Goal: Register for event/course: Sign up to attend an event or enroll in a course

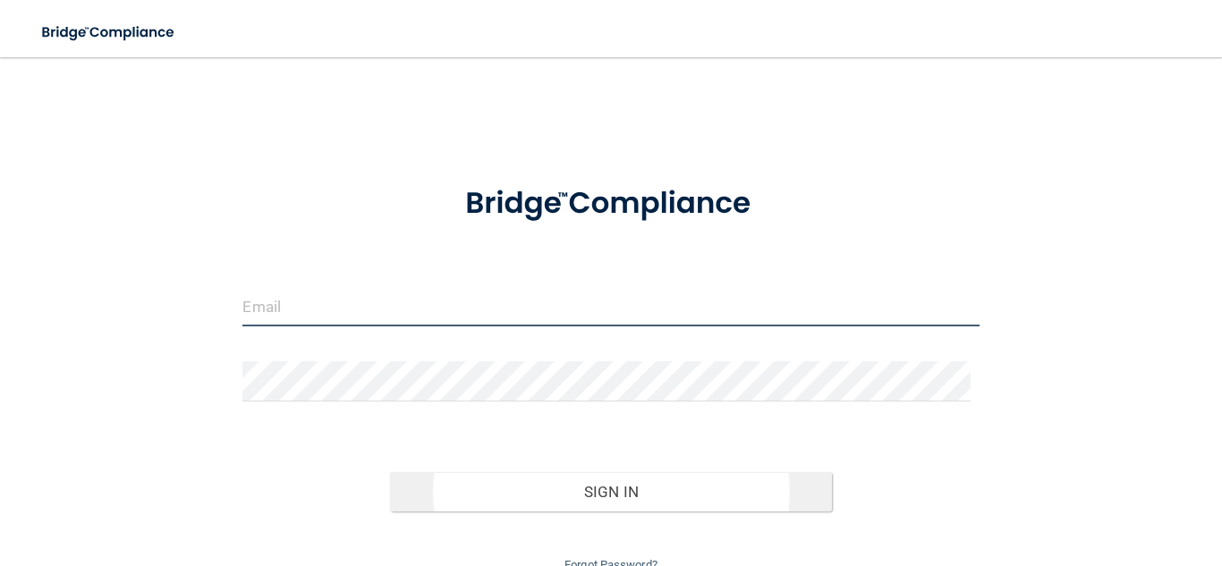
type input "[EMAIL_ADDRESS][DOMAIN_NAME]"
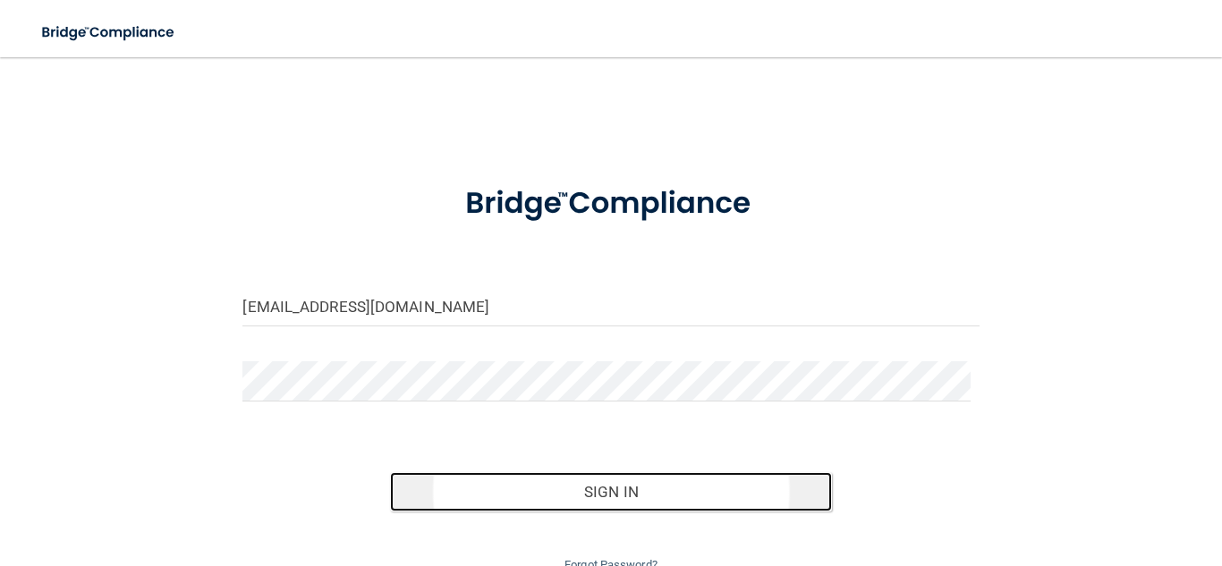
click at [635, 493] on button "Sign In" at bounding box center [611, 491] width 442 height 39
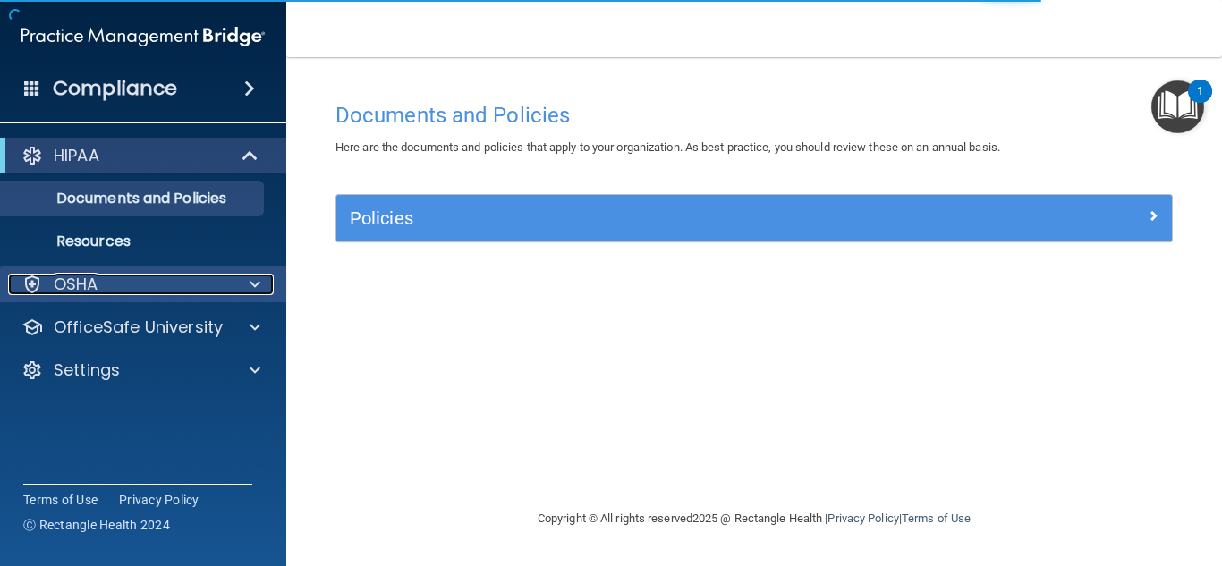
click at [79, 285] on p "OSHA" at bounding box center [76, 284] width 45 height 21
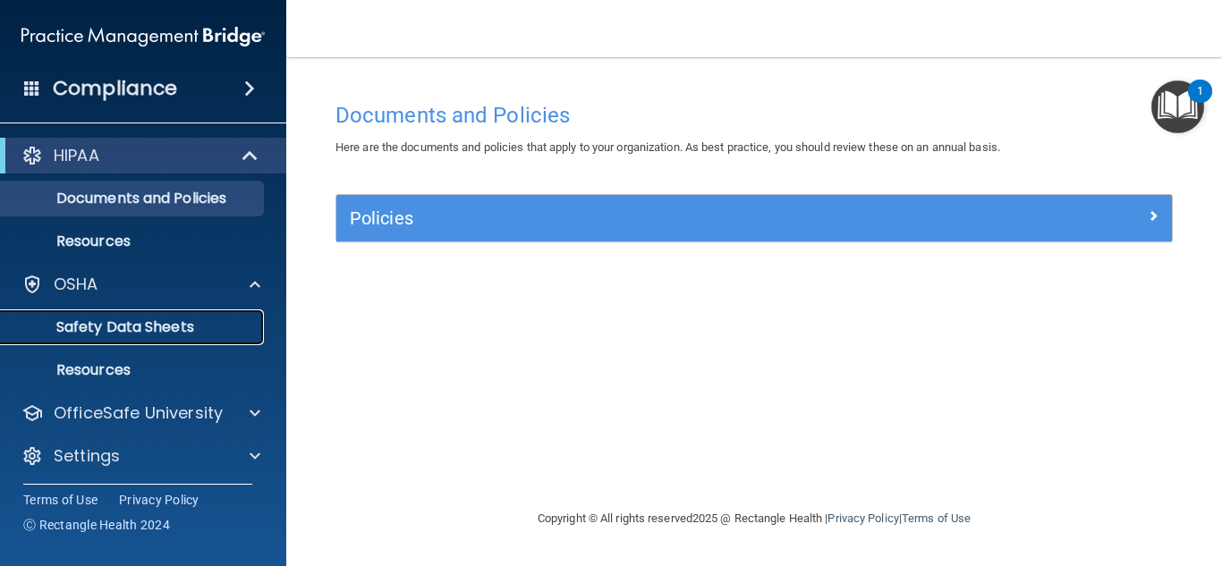
click at [105, 330] on p "Safety Data Sheets" at bounding box center [134, 328] width 244 height 18
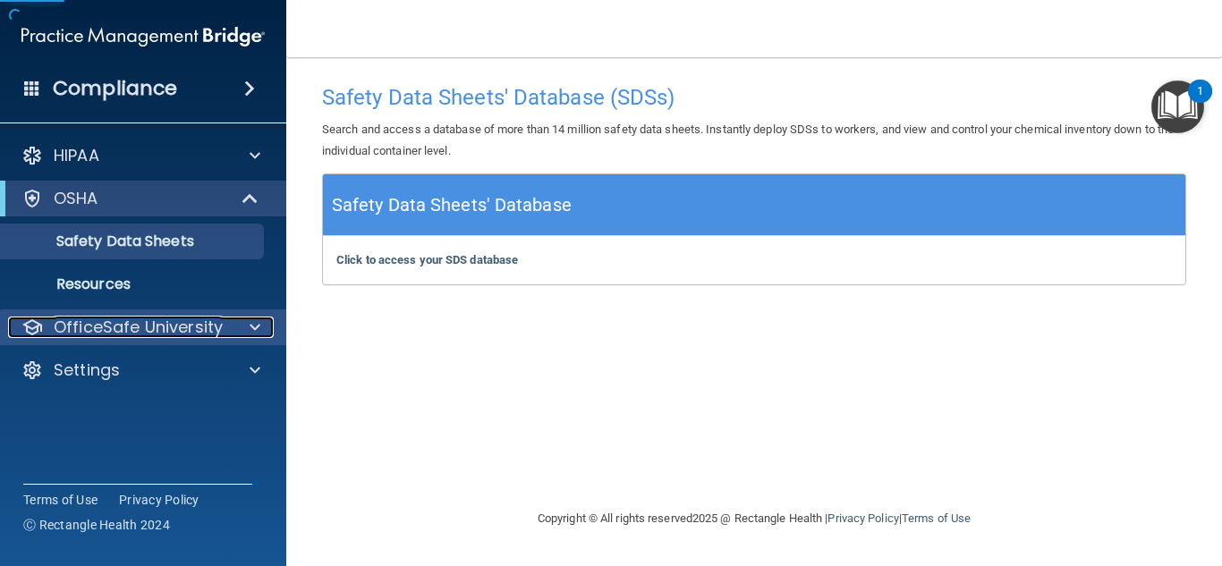
click at [106, 334] on p "OfficeSafe University" at bounding box center [138, 327] width 169 height 21
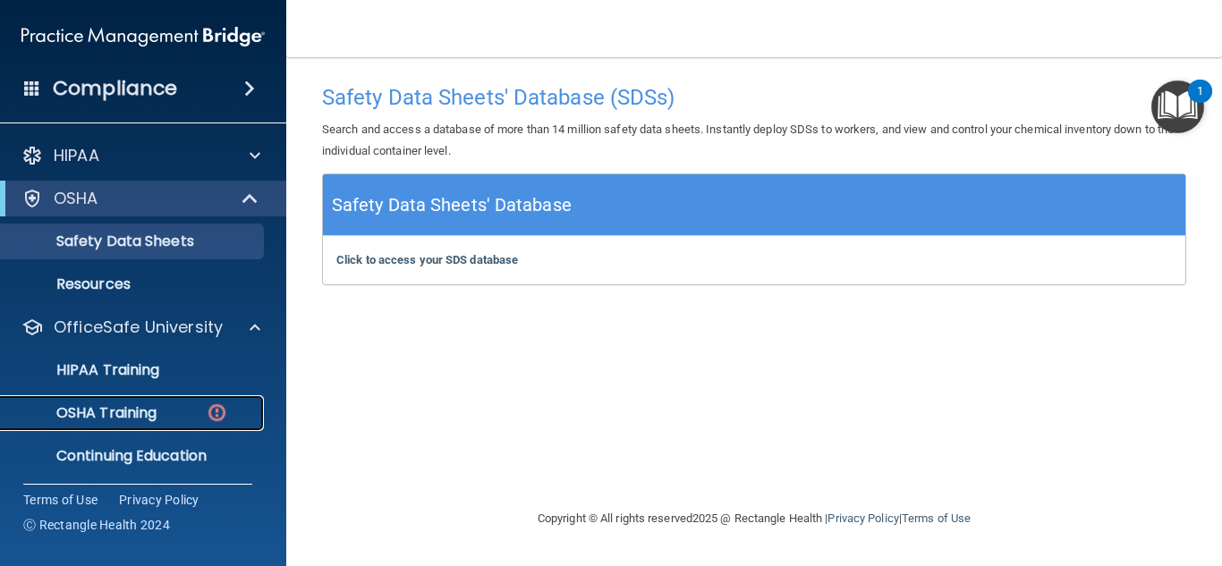
click at [106, 411] on p "OSHA Training" at bounding box center [84, 413] width 145 height 18
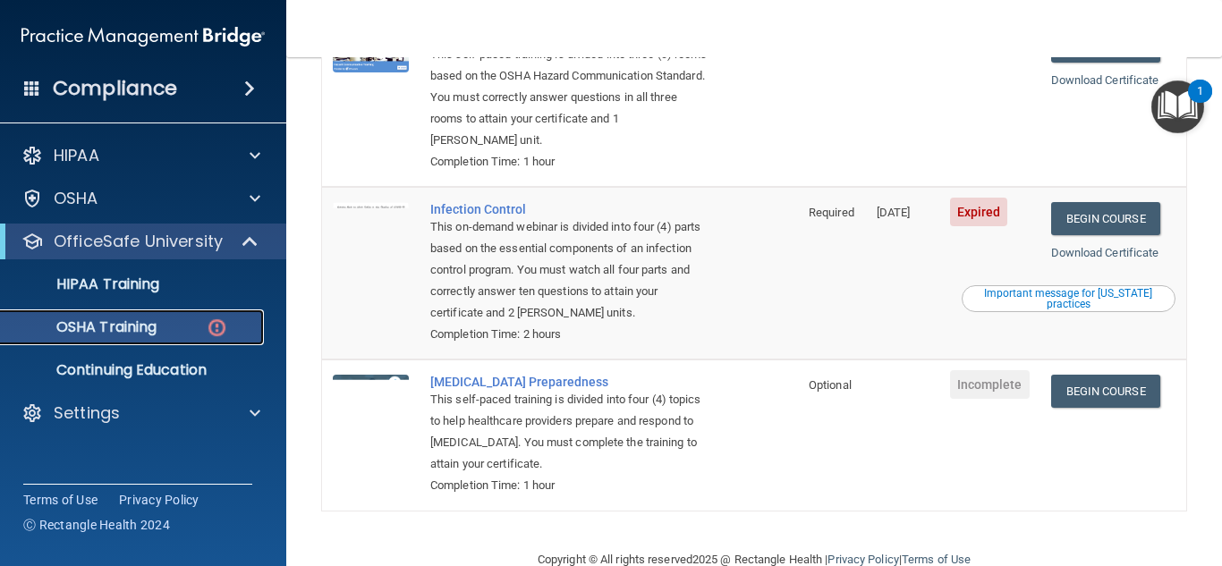
scroll to position [447, 0]
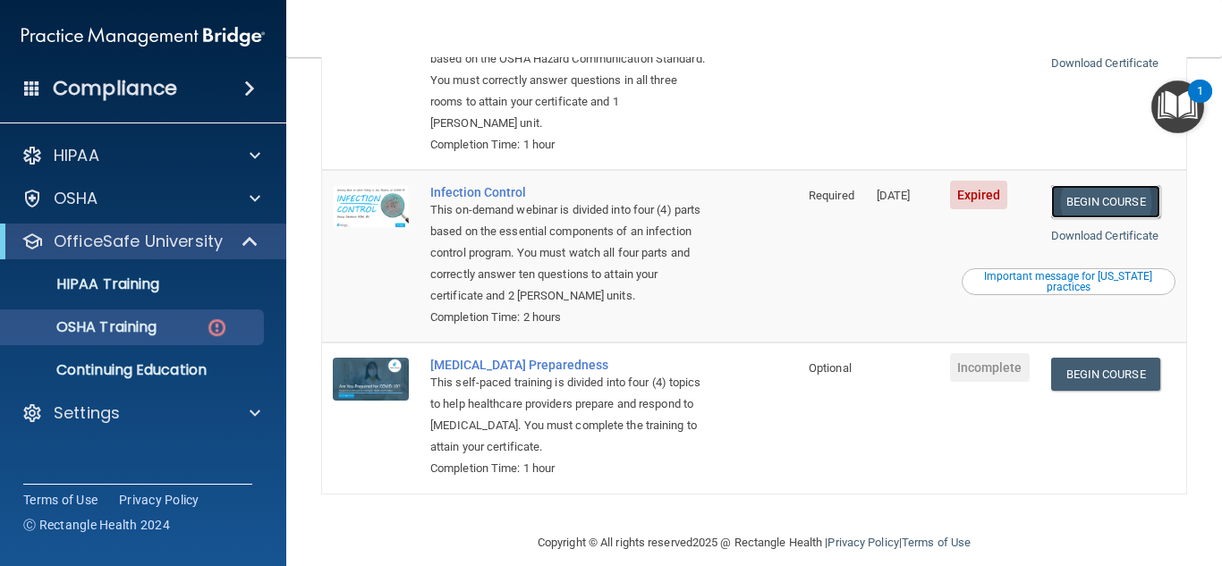
click at [1127, 200] on link "Begin Course" at bounding box center [1105, 201] width 109 height 33
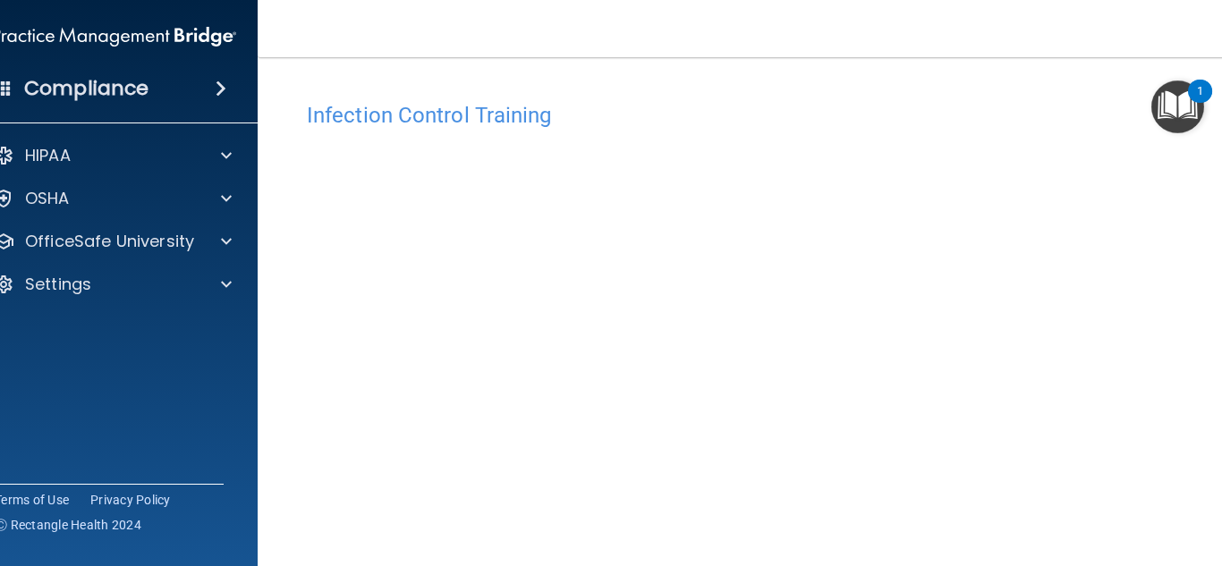
click at [1189, 113] on img "Open Resource Center, 1 new notification" at bounding box center [1178, 107] width 53 height 53
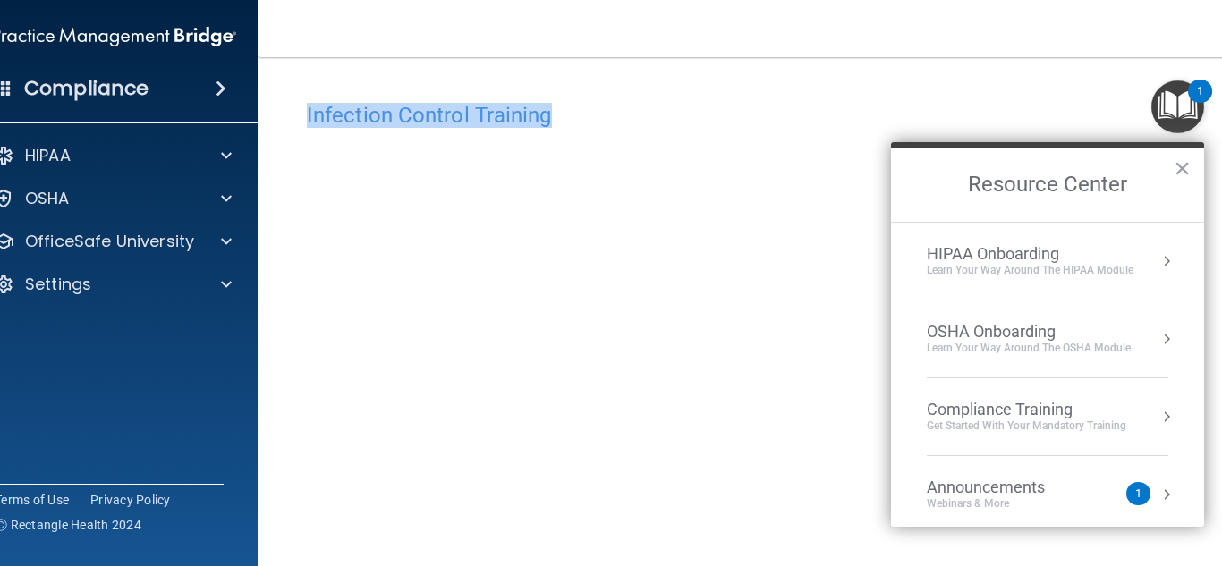
drag, startPoint x: 948, startPoint y: 98, endPoint x: 935, endPoint y: 115, distance: 22.4
click at [937, 115] on div "Toggle navigation Robin Waller rwaller55@gmail.com Manage My Enterprise Dental …" at bounding box center [754, 283] width 993 height 566
click at [688, 118] on h4 "Infection Control Training" at bounding box center [754, 115] width 895 height 23
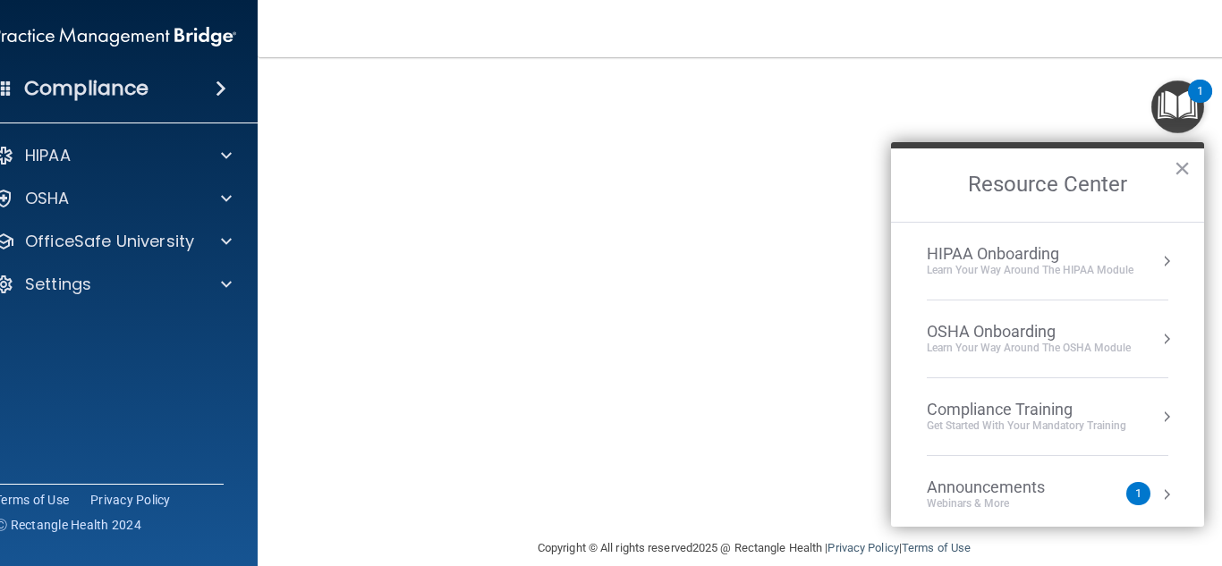
scroll to position [200, 0]
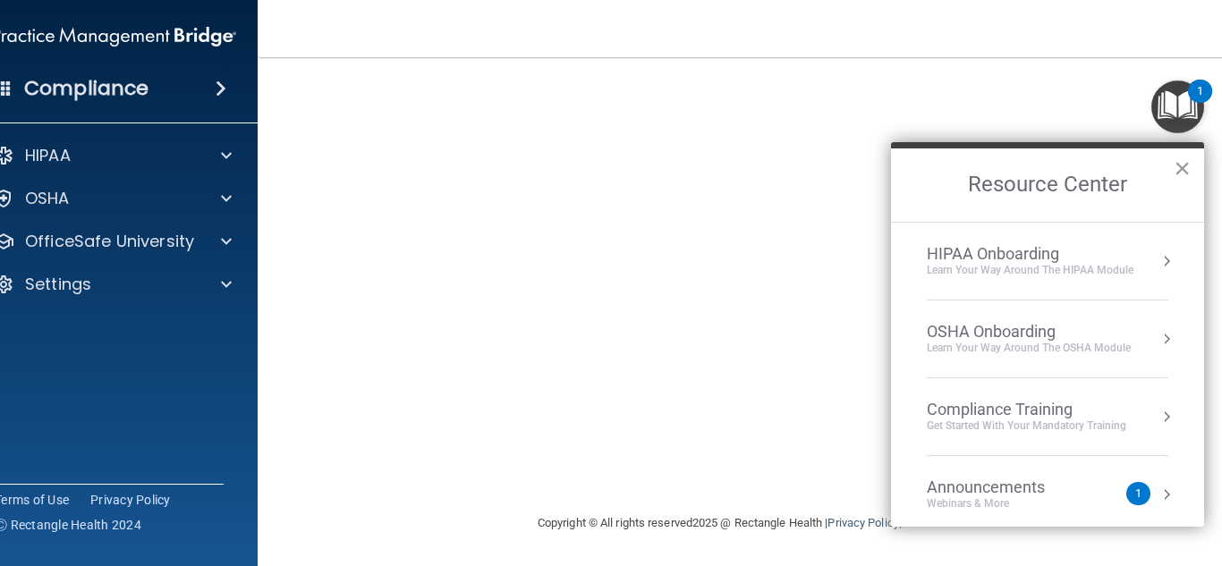
click at [1186, 164] on button "×" at bounding box center [1182, 168] width 17 height 29
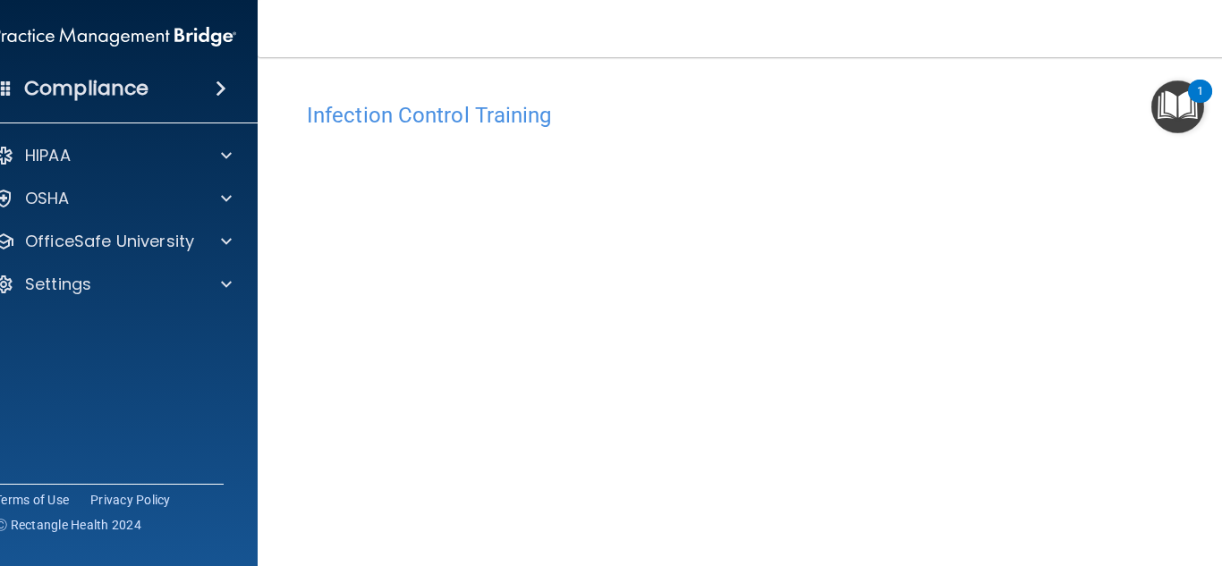
scroll to position [89, 0]
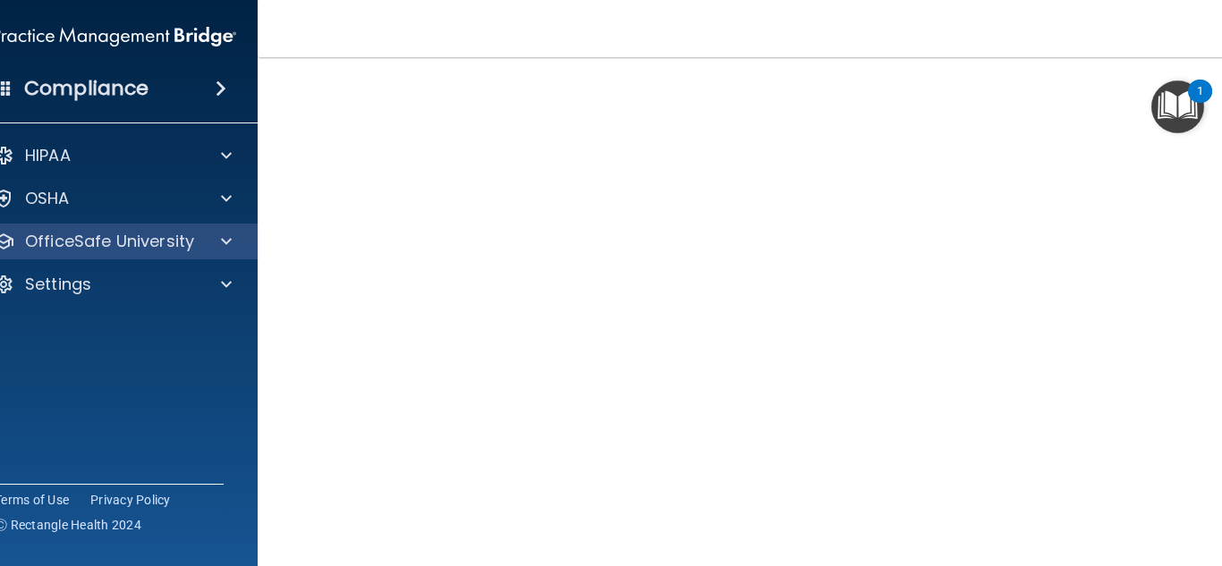
click at [111, 253] on div "OfficeSafe University" at bounding box center [114, 242] width 287 height 36
click at [212, 240] on div at bounding box center [223, 241] width 45 height 21
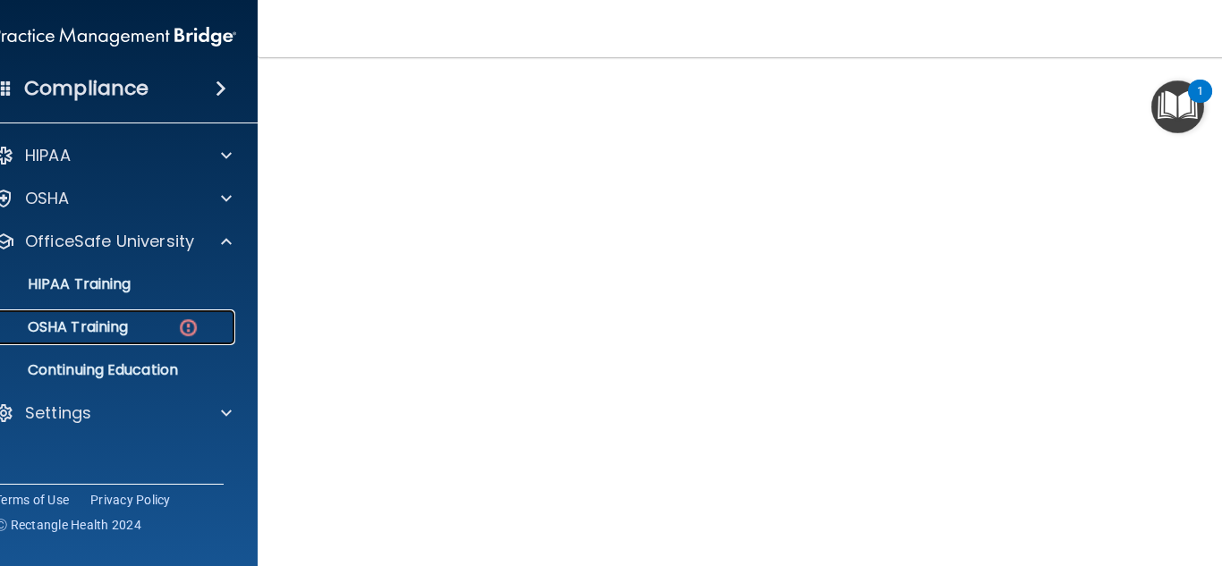
click at [141, 327] on div "OSHA Training" at bounding box center [105, 328] width 244 height 18
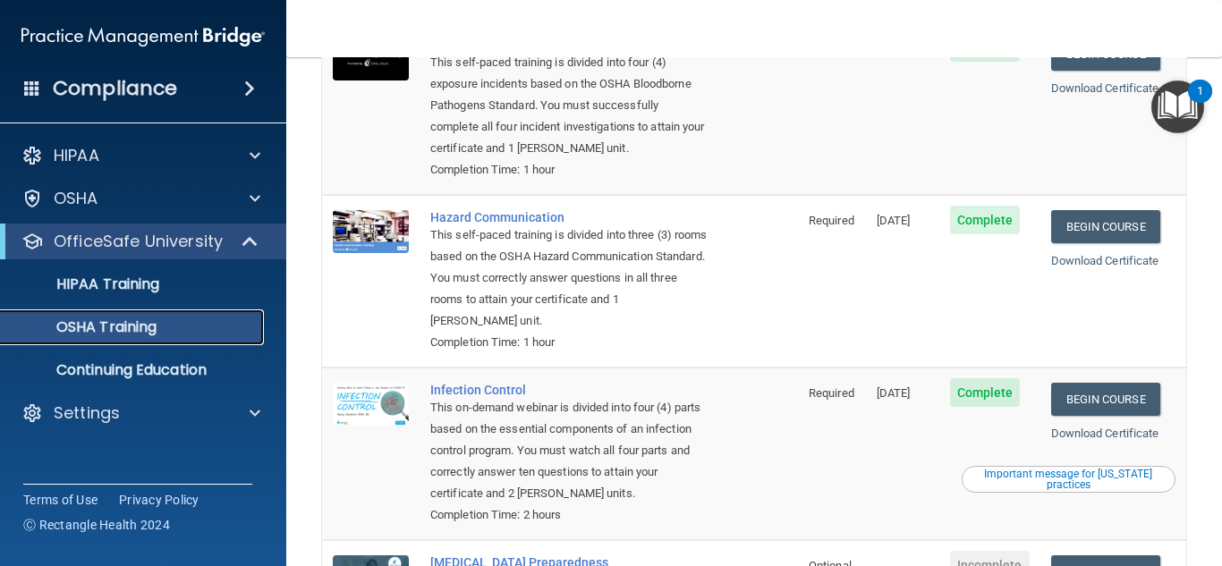
scroll to position [358, 0]
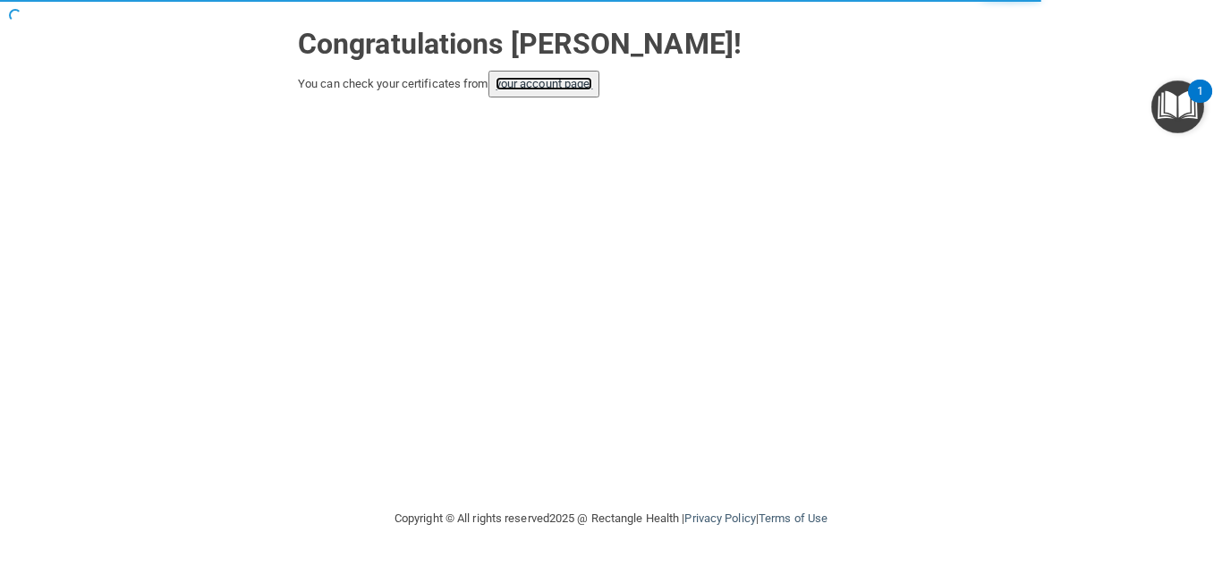
click at [531, 81] on link "your account page!" at bounding box center [545, 83] width 98 height 13
